Goal: Information Seeking & Learning: Learn about a topic

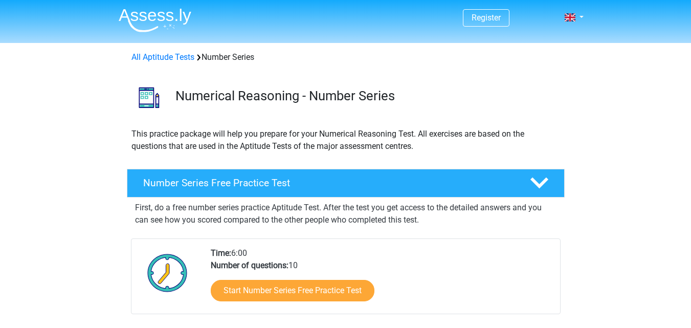
scroll to position [98, 0]
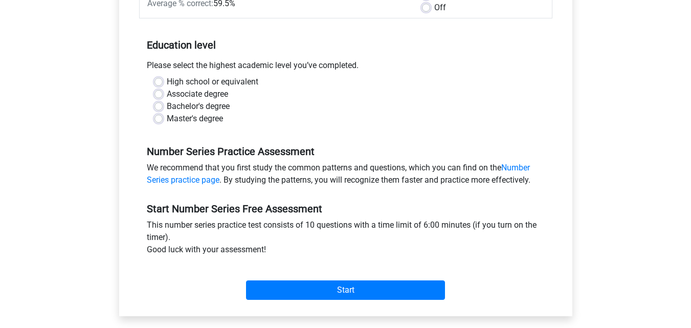
scroll to position [183, 0]
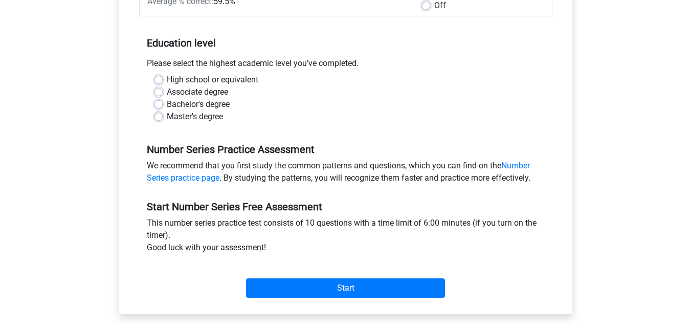
click at [195, 103] on label "Bachelor's degree" at bounding box center [198, 104] width 63 height 12
click at [163, 103] on input "Bachelor's degree" at bounding box center [158, 103] width 8 height 10
radio input "true"
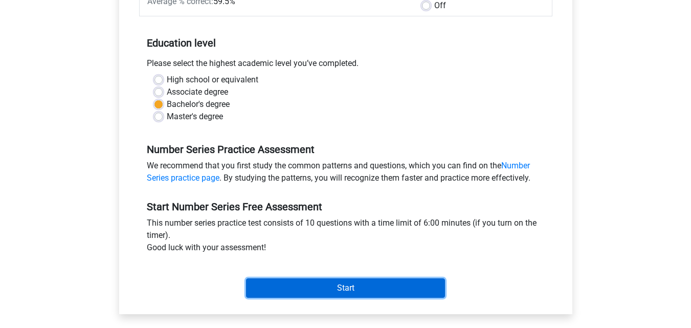
click at [311, 285] on input "Start" at bounding box center [345, 287] width 199 height 19
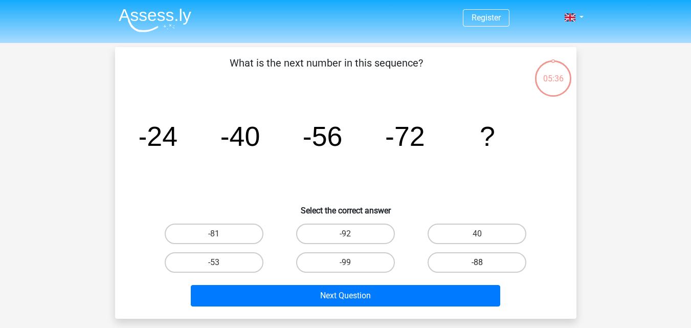
click at [464, 262] on label "-88" at bounding box center [477, 262] width 99 height 20
click at [477, 262] on input "-88" at bounding box center [480, 265] width 7 height 7
radio input "true"
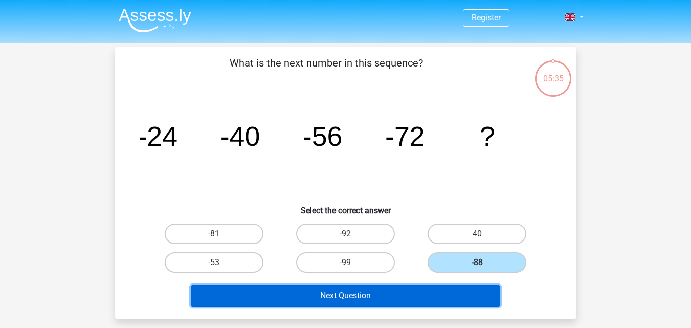
click at [413, 287] on button "Next Question" at bounding box center [345, 295] width 309 height 21
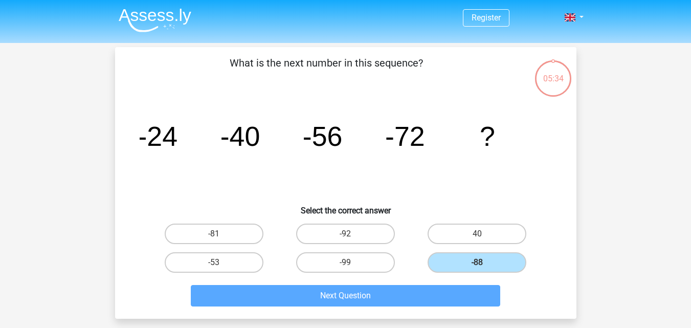
scroll to position [47, 0]
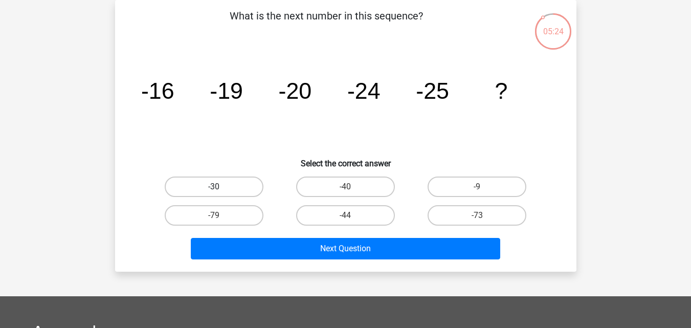
click at [187, 190] on label "-30" at bounding box center [214, 186] width 99 height 20
click at [214, 190] on input "-30" at bounding box center [217, 190] width 7 height 7
radio input "true"
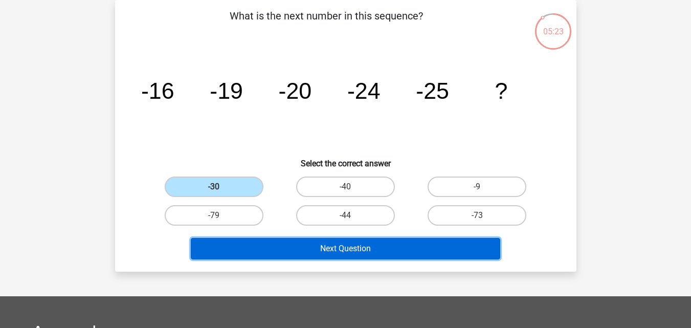
click at [255, 244] on button "Next Question" at bounding box center [345, 248] width 309 height 21
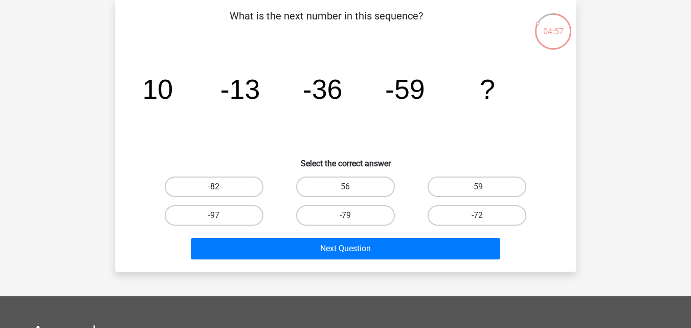
click at [234, 190] on label "-82" at bounding box center [214, 186] width 99 height 20
click at [220, 190] on input "-82" at bounding box center [217, 190] width 7 height 7
radio input "true"
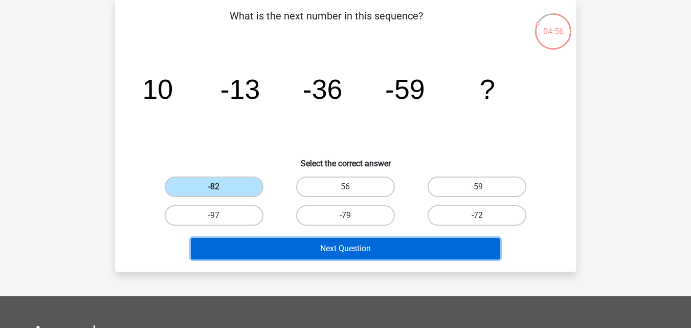
click at [258, 242] on button "Next Question" at bounding box center [345, 248] width 309 height 21
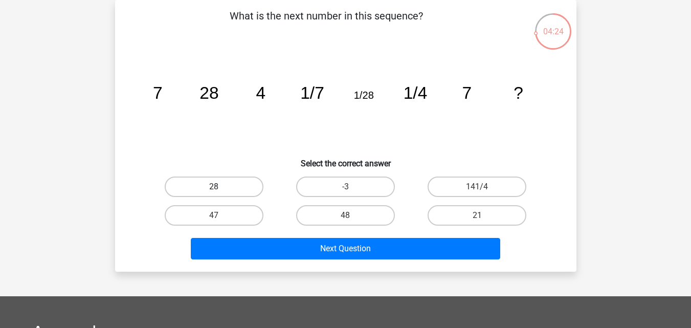
click at [210, 188] on label "28" at bounding box center [214, 186] width 99 height 20
click at [214, 188] on input "28" at bounding box center [217, 190] width 7 height 7
radio input "true"
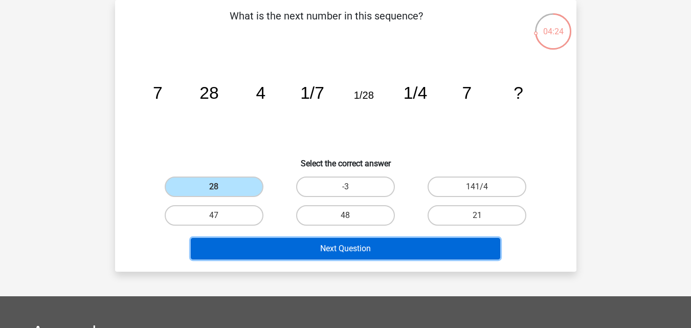
click at [235, 249] on button "Next Question" at bounding box center [345, 248] width 309 height 21
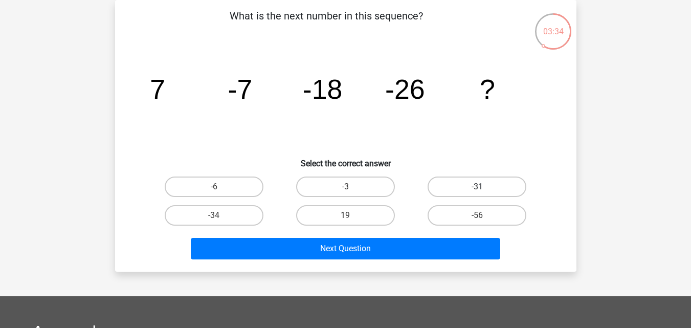
click at [451, 182] on label "-31" at bounding box center [477, 186] width 99 height 20
click at [477, 187] on input "-31" at bounding box center [480, 190] width 7 height 7
radio input "true"
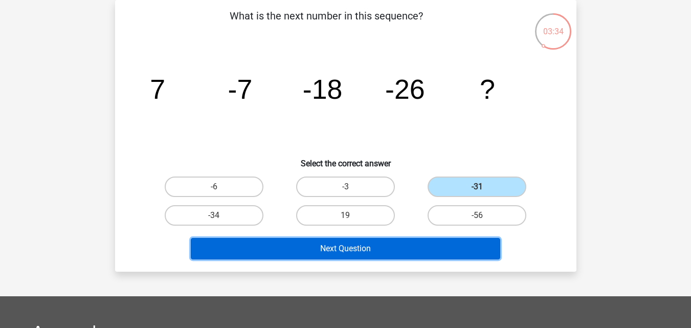
click at [373, 248] on button "Next Question" at bounding box center [345, 248] width 309 height 21
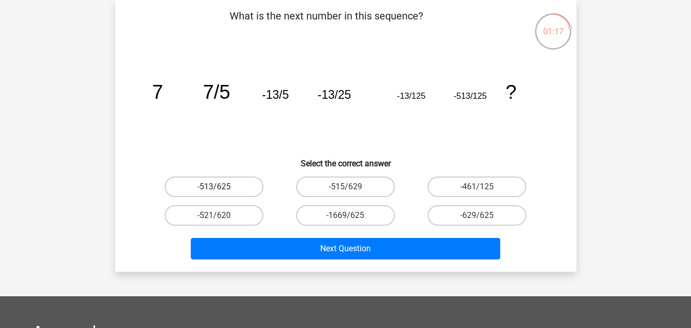
click at [233, 190] on label "-513/625" at bounding box center [214, 186] width 99 height 20
click at [220, 190] on input "-513/625" at bounding box center [217, 190] width 7 height 7
radio input "true"
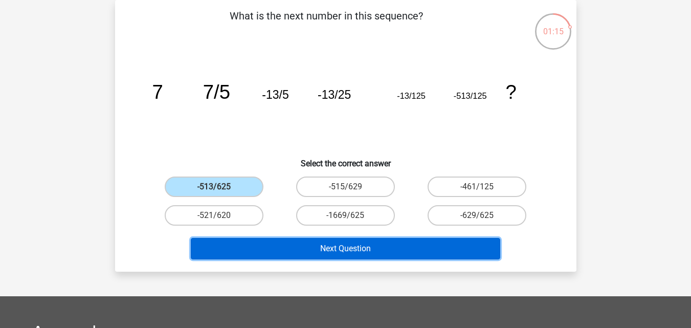
click at [319, 249] on button "Next Question" at bounding box center [345, 248] width 309 height 21
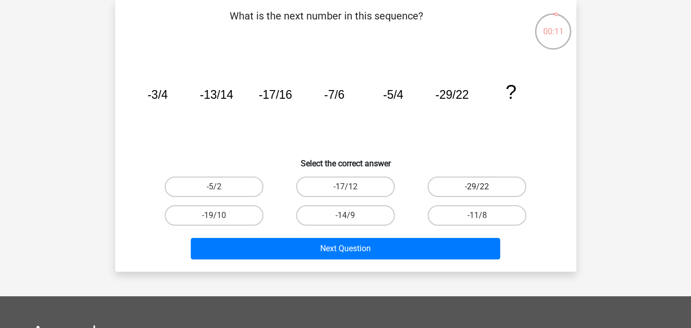
click at [446, 189] on label "-29/22" at bounding box center [477, 186] width 99 height 20
click at [477, 189] on input "-29/22" at bounding box center [480, 190] width 7 height 7
radio input "true"
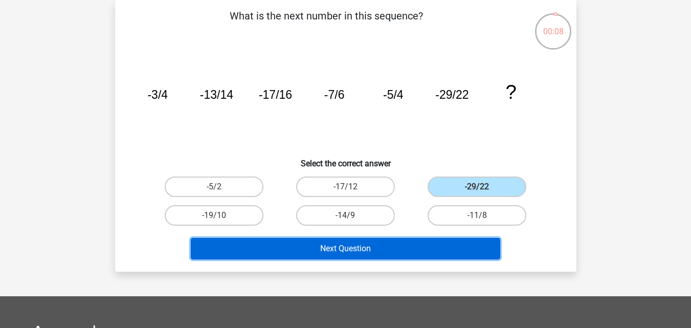
click at [308, 244] on button "Next Question" at bounding box center [345, 248] width 309 height 21
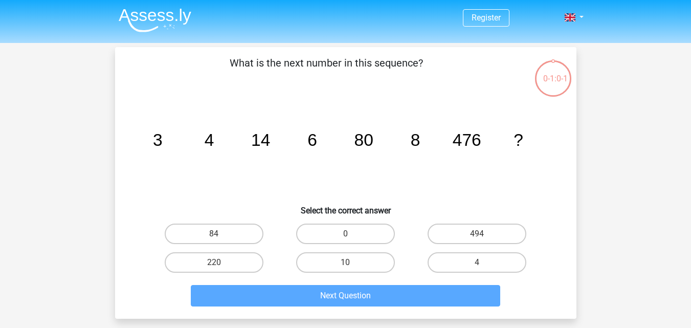
scroll to position [47, 0]
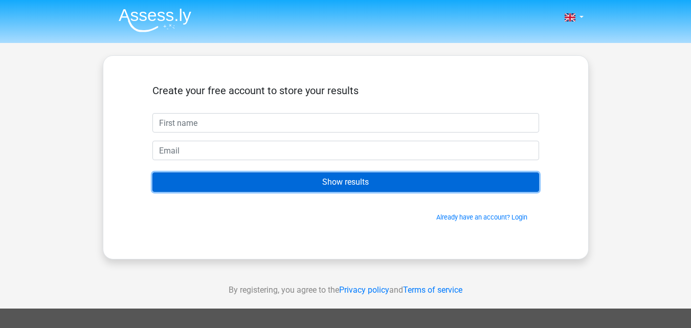
click at [296, 173] on input "Show results" at bounding box center [345, 181] width 387 height 19
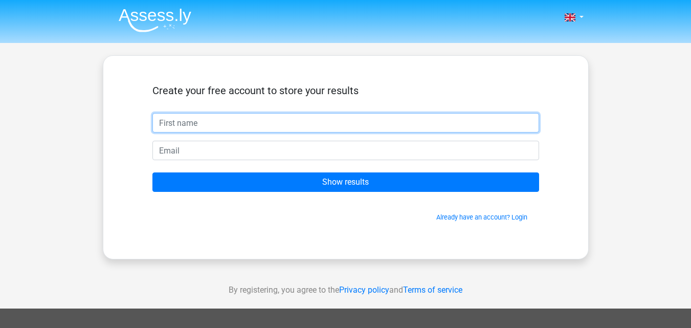
click at [221, 119] on input "text" at bounding box center [345, 122] width 387 height 19
type input "phil"
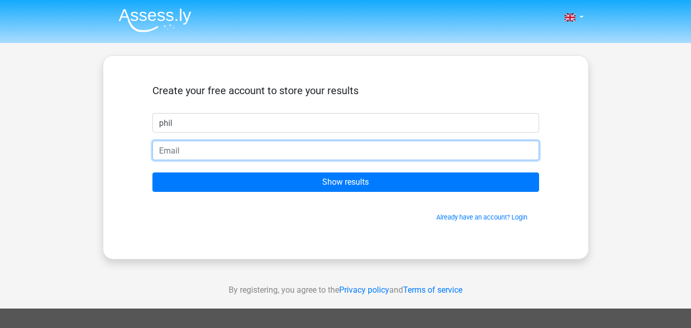
click at [195, 154] on input "email" at bounding box center [345, 150] width 387 height 19
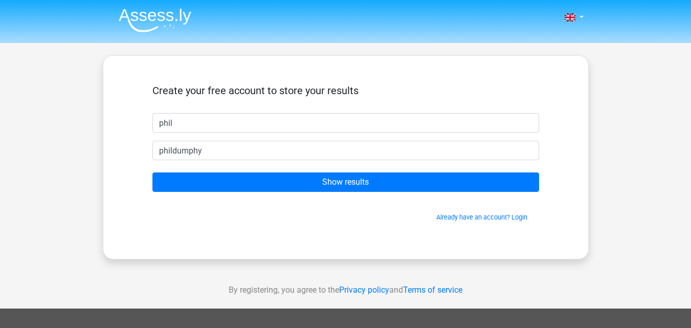
click at [620, 171] on div "Nederlands English" at bounding box center [345, 289] width 691 height 578
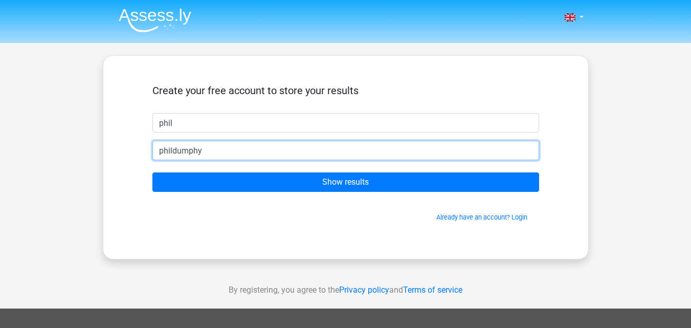
click at [230, 154] on input "phildumphy" at bounding box center [345, 150] width 387 height 19
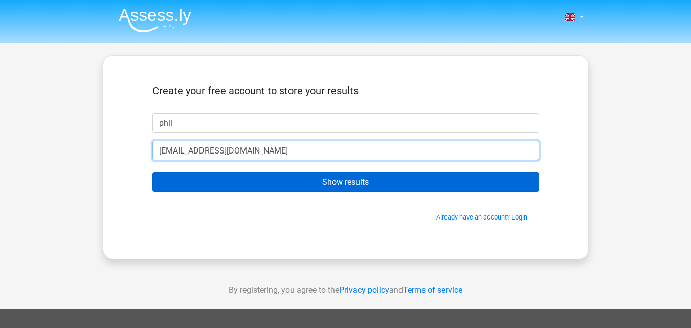
type input "[EMAIL_ADDRESS][DOMAIN_NAME]"
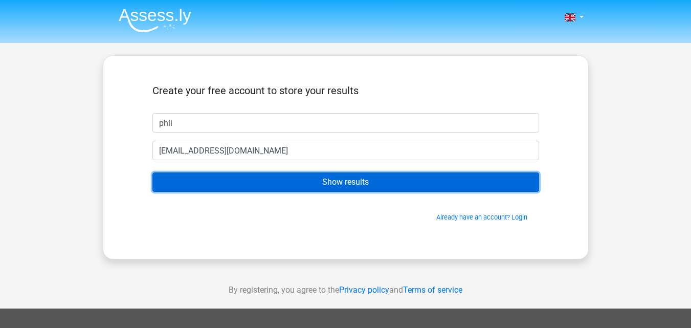
click at [228, 185] on input "Show results" at bounding box center [345, 181] width 387 height 19
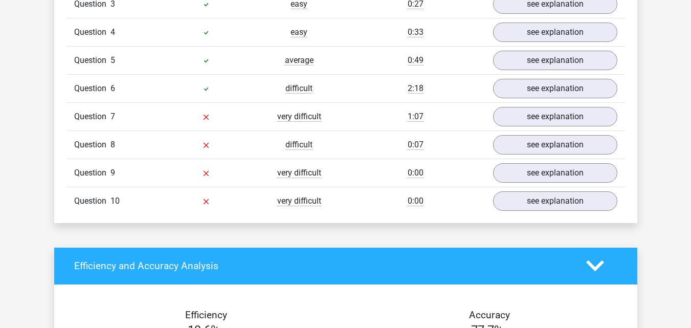
scroll to position [923, 0]
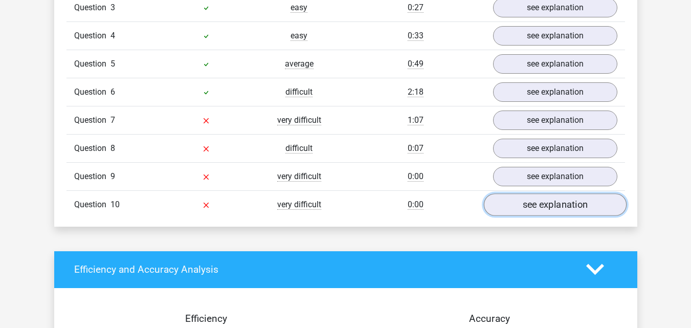
click at [550, 207] on link "see explanation" at bounding box center [554, 204] width 143 height 23
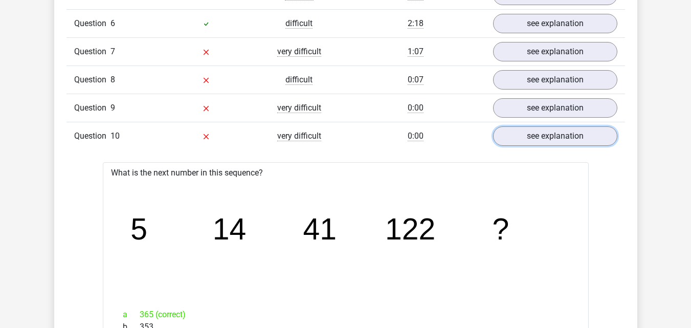
scroll to position [989, 0]
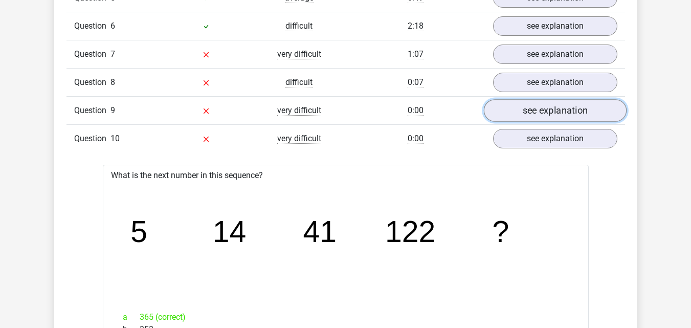
click at [520, 111] on link "see explanation" at bounding box center [554, 110] width 143 height 23
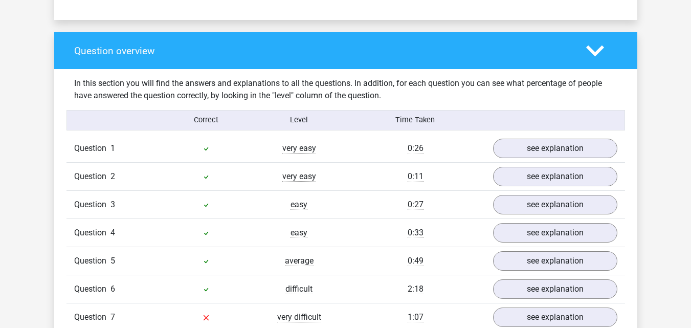
scroll to position [728, 0]
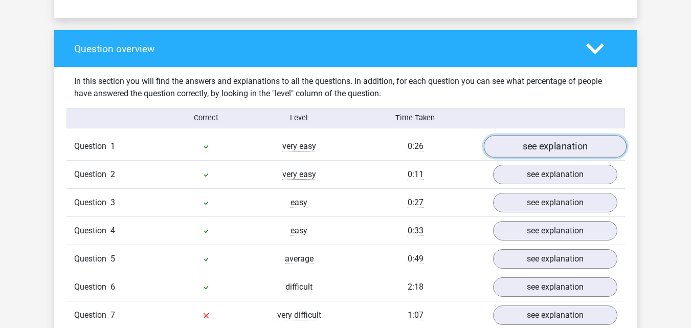
click at [524, 147] on link "see explanation" at bounding box center [554, 146] width 143 height 23
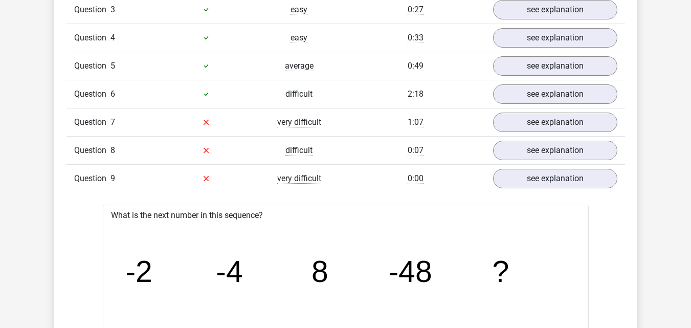
scroll to position [1359, 0]
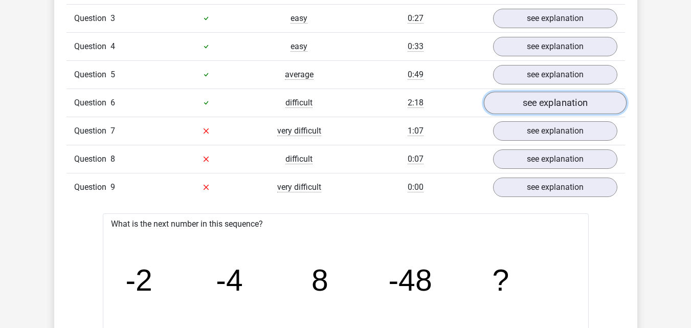
click at [520, 103] on link "see explanation" at bounding box center [554, 103] width 143 height 23
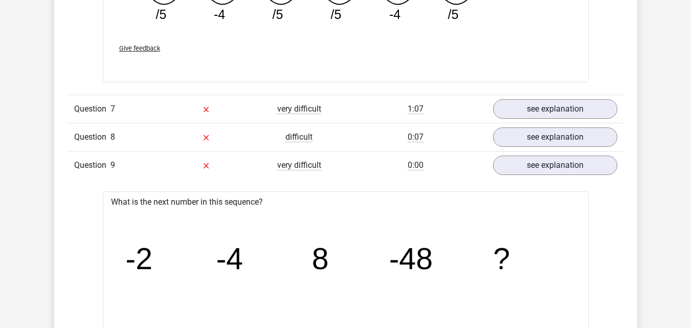
scroll to position [1837, 0]
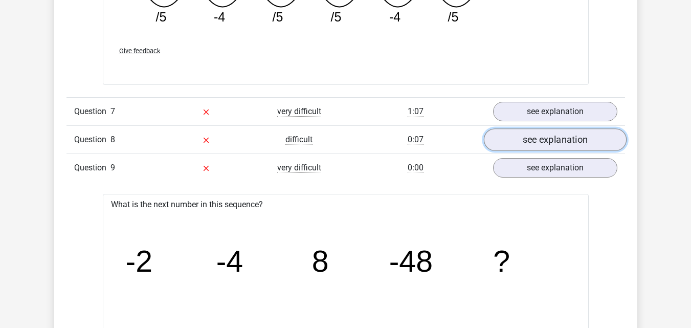
click at [551, 136] on link "see explanation" at bounding box center [554, 140] width 143 height 23
